Goal: Task Accomplishment & Management: Manage account settings

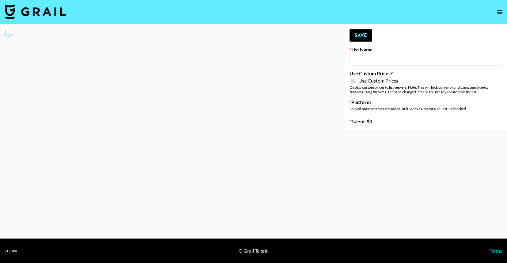
type input "Redence Beauty"
checkbox input "true"
select select "Brand"
select select "Song"
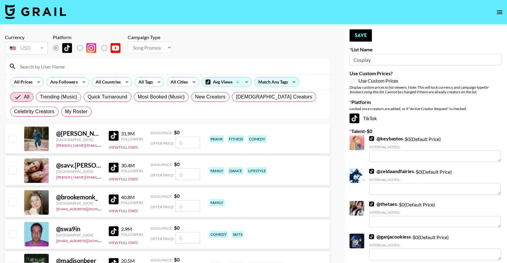
type input "Cosplay"
click at [221, 65] on input at bounding box center [171, 67] width 310 height 10
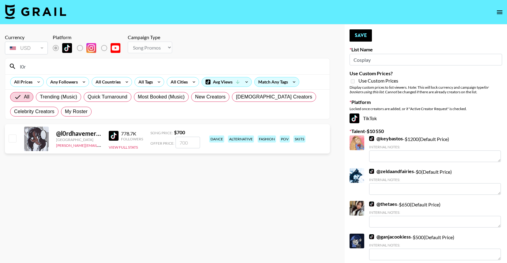
type input "l0r"
click at [189, 143] on input "number" at bounding box center [188, 143] width 25 height 12
checkbox input "true"
type input "700"
click at [358, 36] on button "Save" at bounding box center [360, 35] width 22 height 12
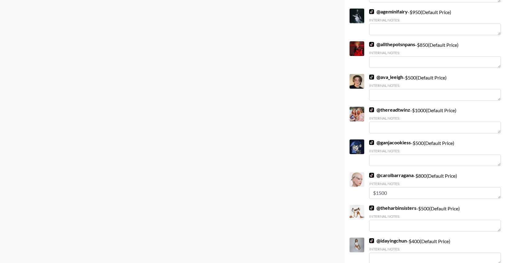
scroll to position [232, 0]
